Goal: Transaction & Acquisition: Purchase product/service

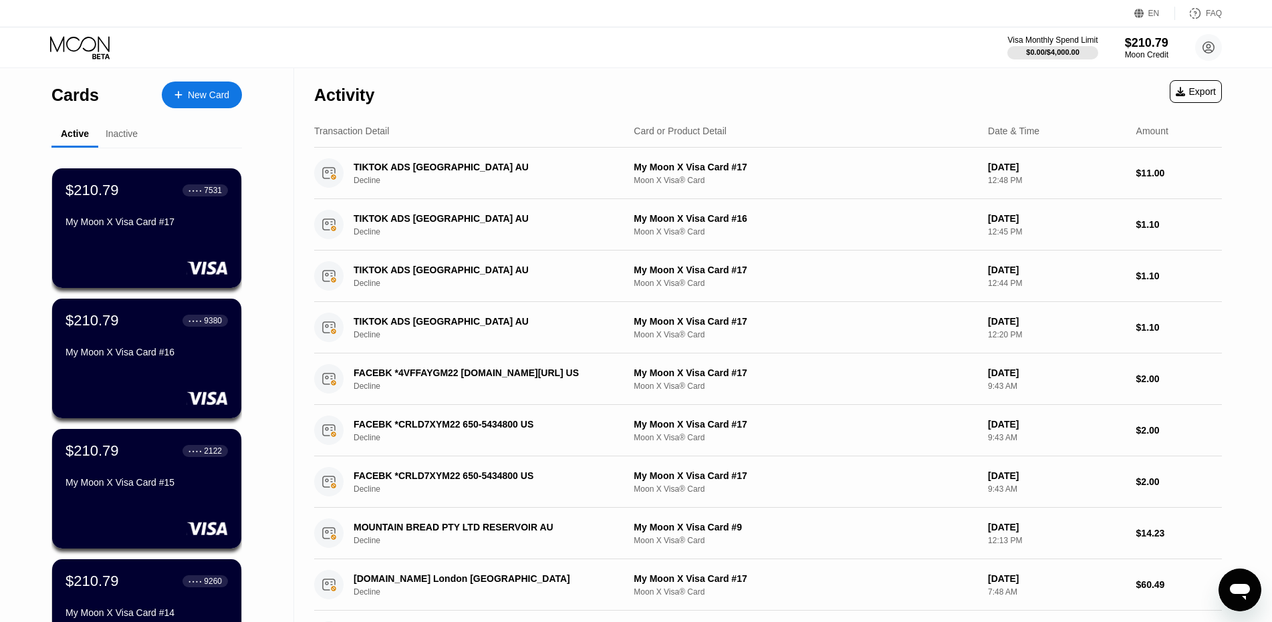
click at [213, 94] on div "New Card" at bounding box center [208, 95] width 41 height 11
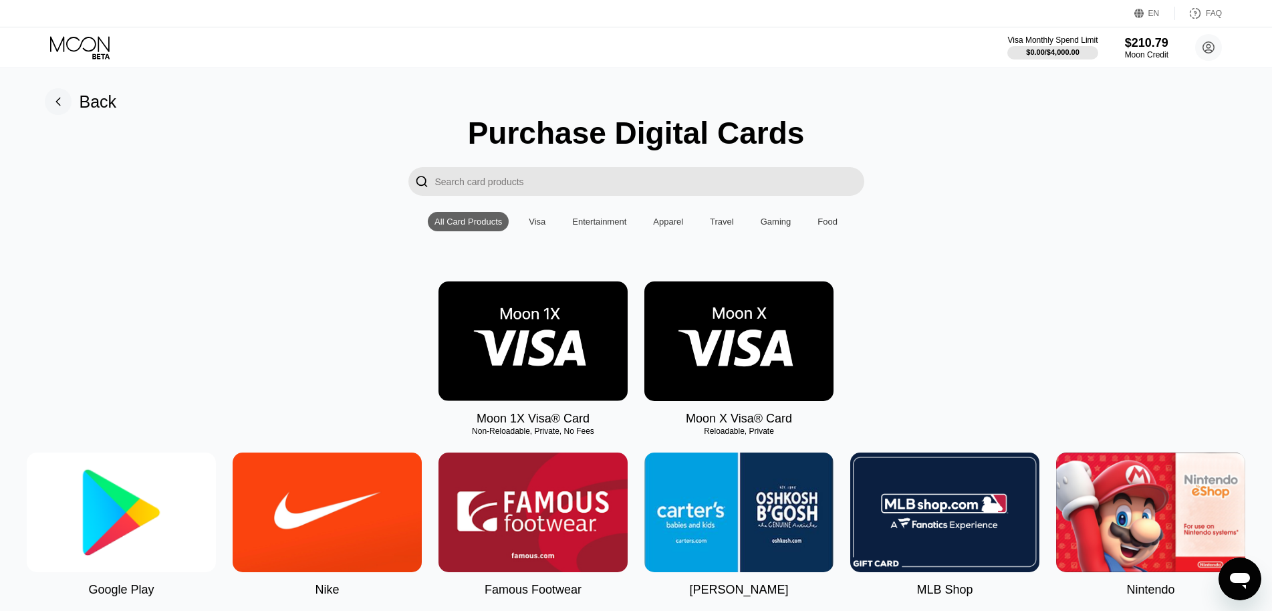
click at [723, 350] on img at bounding box center [738, 341] width 189 height 120
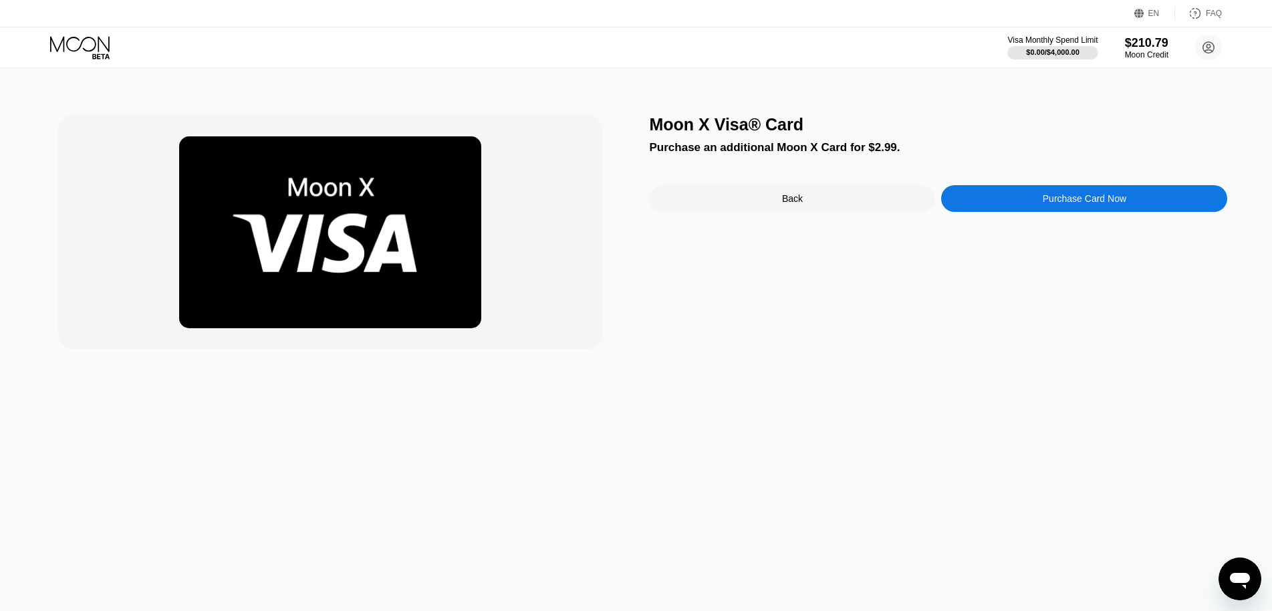
click at [94, 49] on icon at bounding box center [81, 47] width 62 height 23
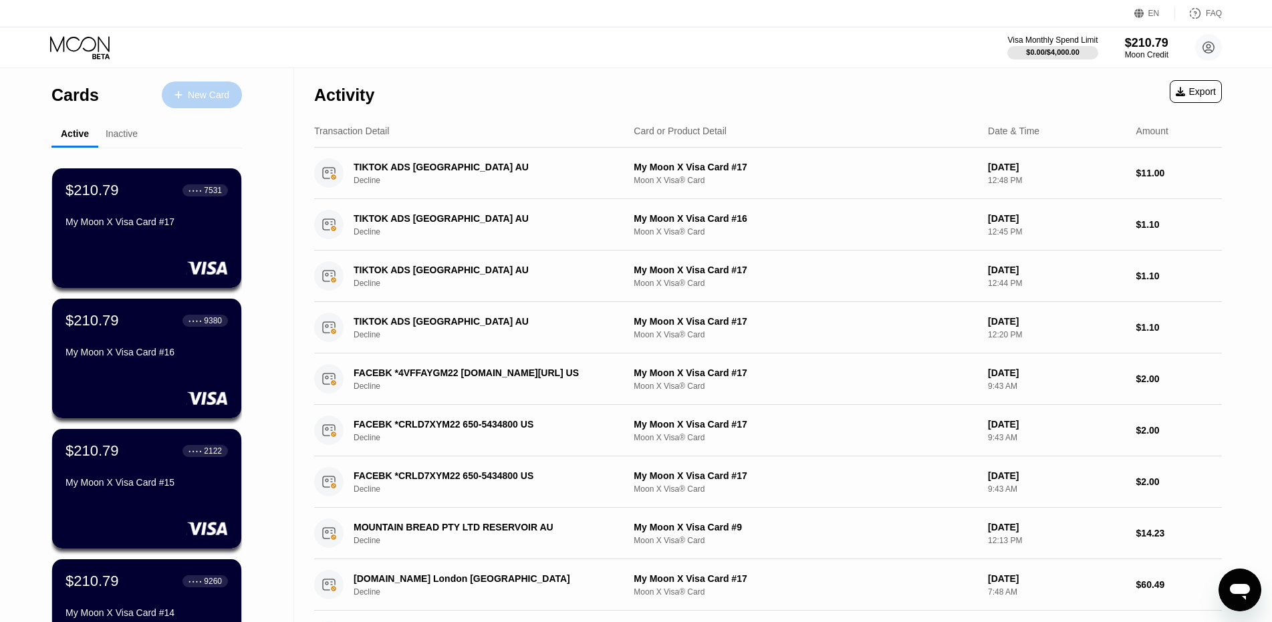
click at [200, 90] on div "New Card" at bounding box center [208, 95] width 41 height 11
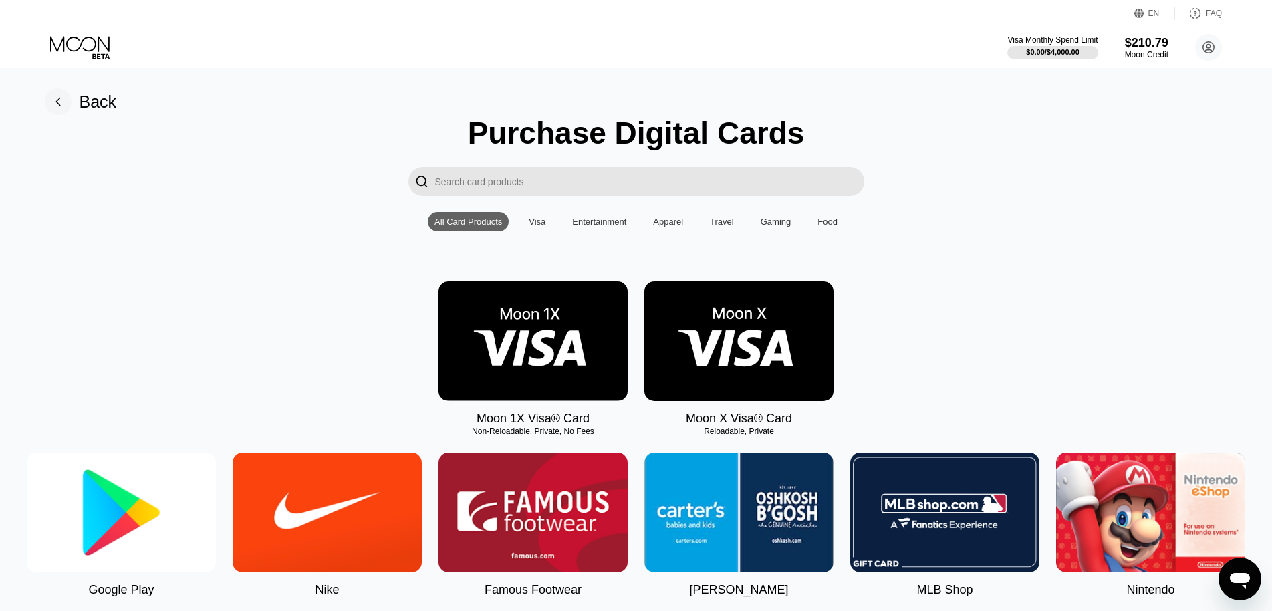
click at [91, 48] on icon at bounding box center [81, 47] width 62 height 23
